Goal: Task Accomplishment & Management: Complete application form

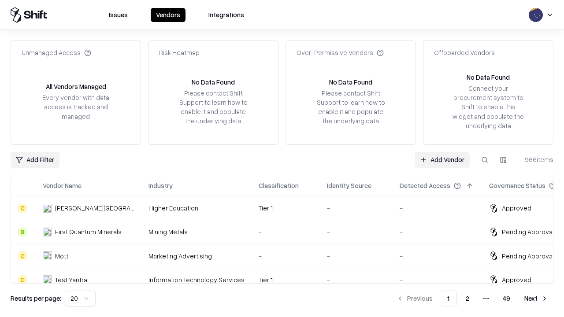
click at [442, 159] on link "Add Vendor" at bounding box center [441, 160] width 55 height 16
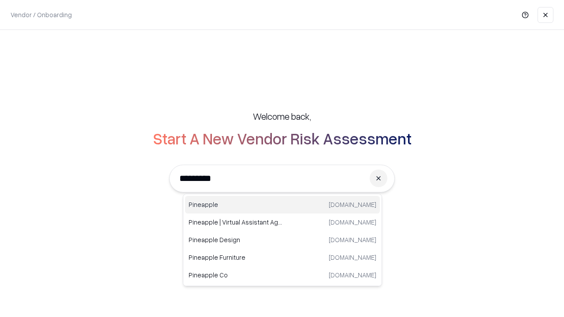
click at [282, 205] on div "Pineapple [DOMAIN_NAME]" at bounding box center [282, 205] width 195 height 18
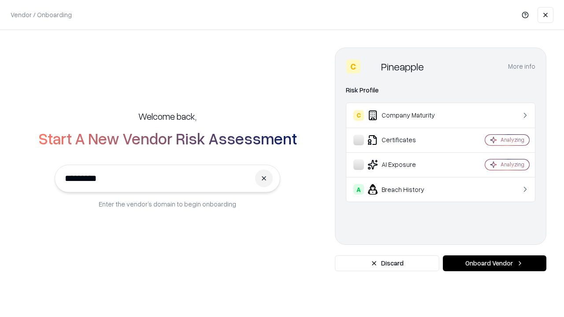
type input "*********"
click at [494, 263] on button "Onboard Vendor" at bounding box center [495, 263] width 104 height 16
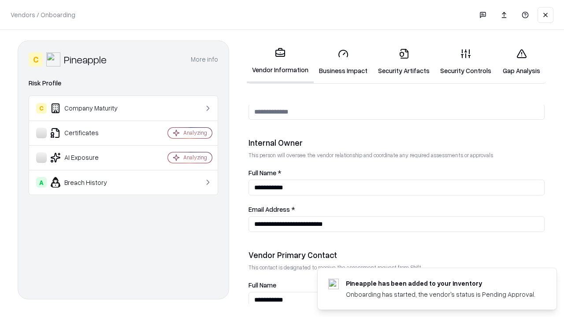
scroll to position [456, 0]
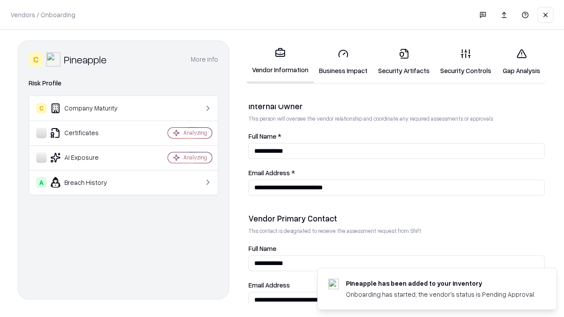
click at [343, 62] on link "Business Impact" at bounding box center [343, 61] width 59 height 41
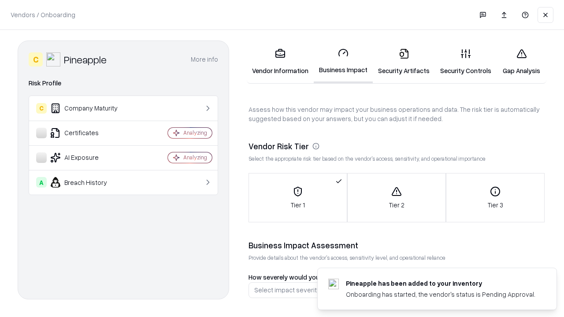
click at [403, 62] on link "Security Artifacts" at bounding box center [404, 61] width 62 height 41
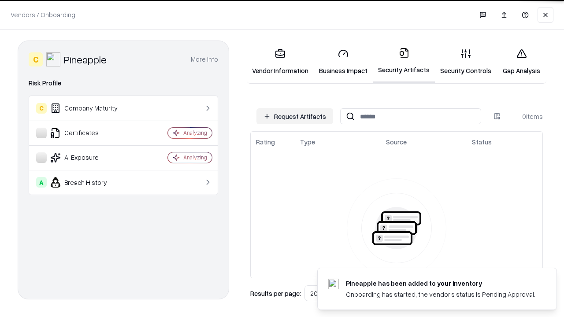
click at [295, 116] on button "Request Artifacts" at bounding box center [294, 116] width 77 height 16
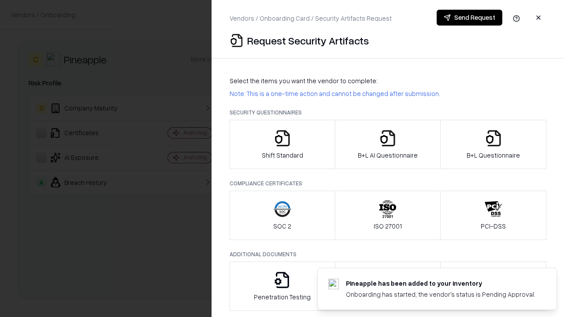
click at [282, 144] on icon "button" at bounding box center [283, 139] width 18 height 18
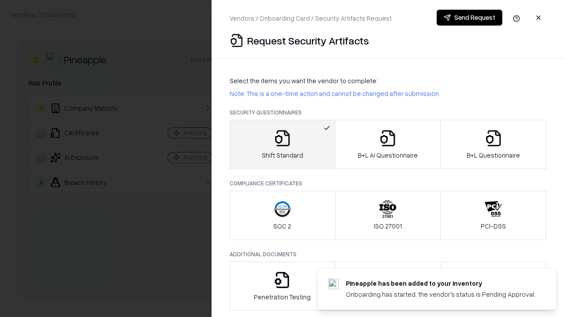
click at [469, 18] on button "Send Request" at bounding box center [470, 18] width 66 height 16
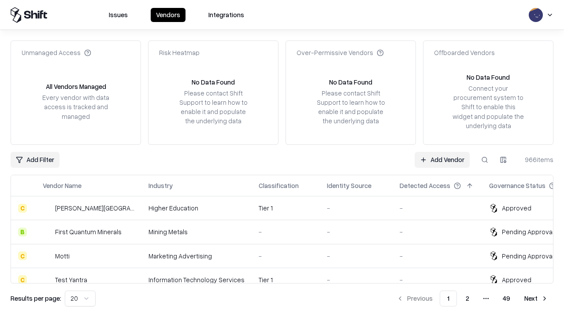
click at [485, 159] on button at bounding box center [485, 160] width 16 height 16
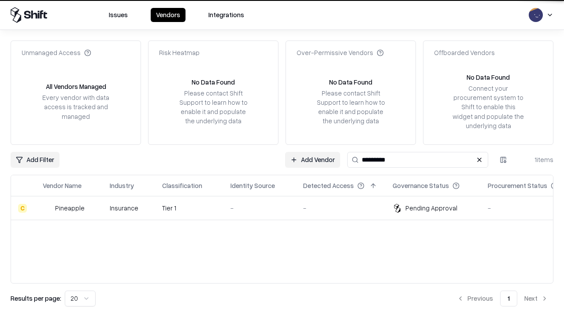
type input "*********"
click at [287, 208] on div "-" at bounding box center [259, 208] width 59 height 9
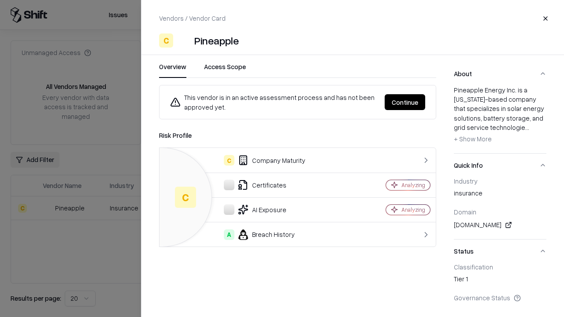
click at [405, 102] on button "Continue" at bounding box center [405, 102] width 41 height 16
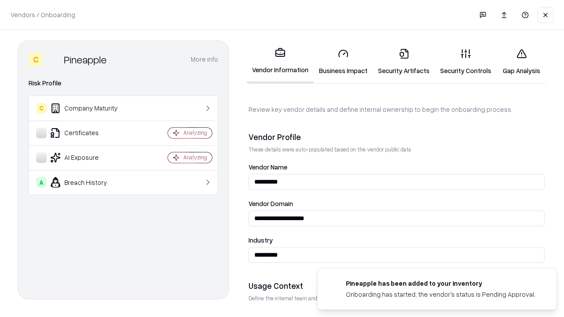
click at [403, 62] on link "Security Artifacts" at bounding box center [404, 61] width 62 height 41
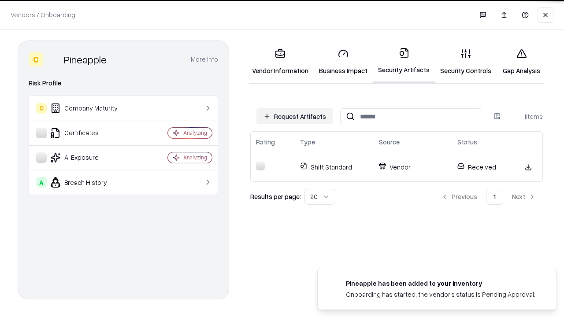
click at [521, 62] on link "Gap Analysis" at bounding box center [521, 61] width 50 height 41
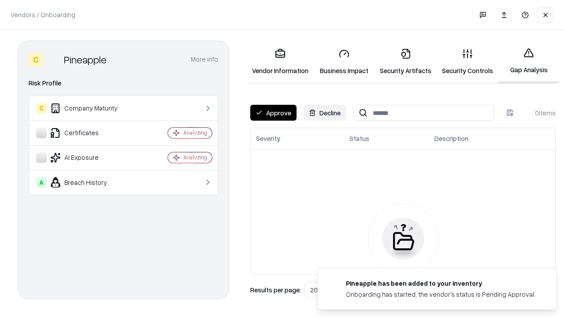
click at [273, 113] on button "Approve" at bounding box center [273, 113] width 46 height 16
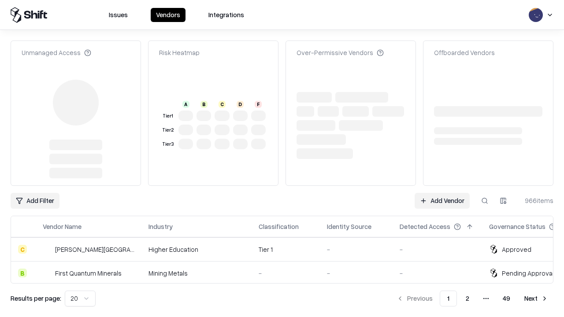
click at [442, 193] on link "Add Vendor" at bounding box center [441, 201] width 55 height 16
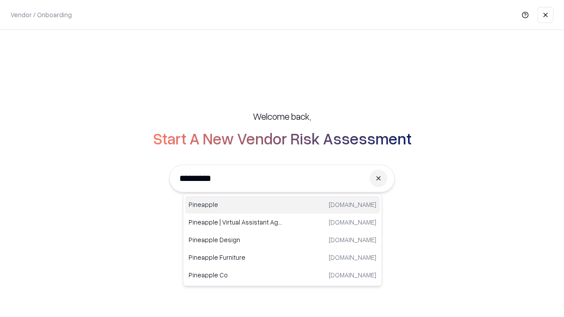
click at [282, 205] on div "Pineapple [DOMAIN_NAME]" at bounding box center [282, 205] width 195 height 18
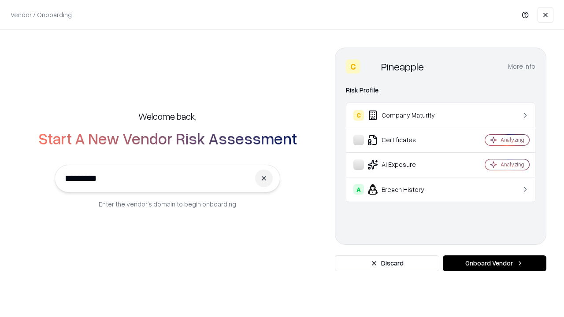
type input "*********"
click at [494, 263] on button "Onboard Vendor" at bounding box center [495, 263] width 104 height 16
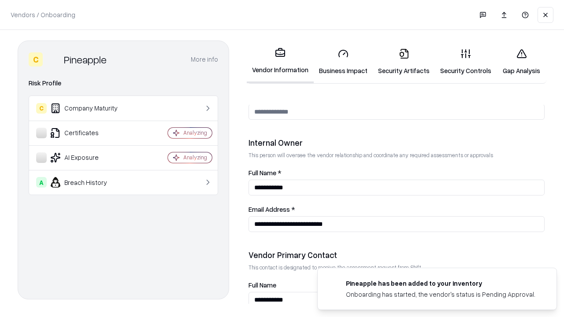
scroll to position [456, 0]
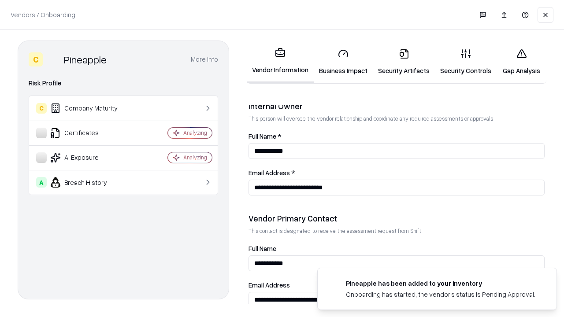
click at [521, 62] on link "Gap Analysis" at bounding box center [521, 61] width 50 height 41
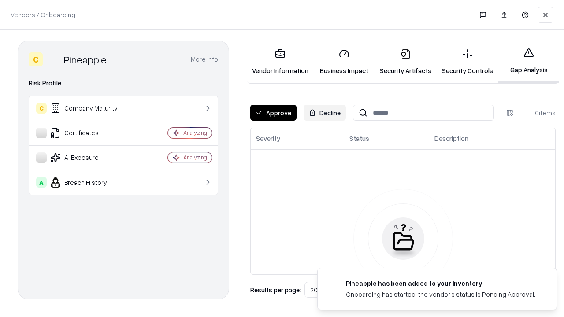
click at [273, 113] on button "Approve" at bounding box center [273, 113] width 46 height 16
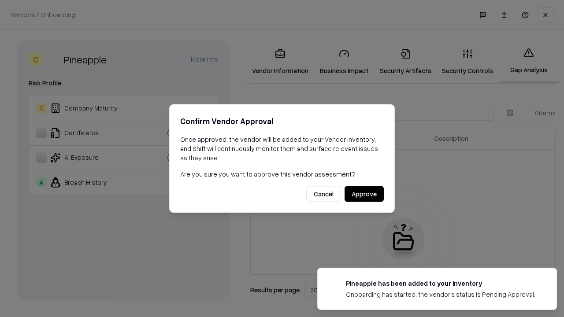
click at [364, 194] on button "Approve" at bounding box center [363, 194] width 39 height 16
